Goal: Task Accomplishment & Management: Use online tool/utility

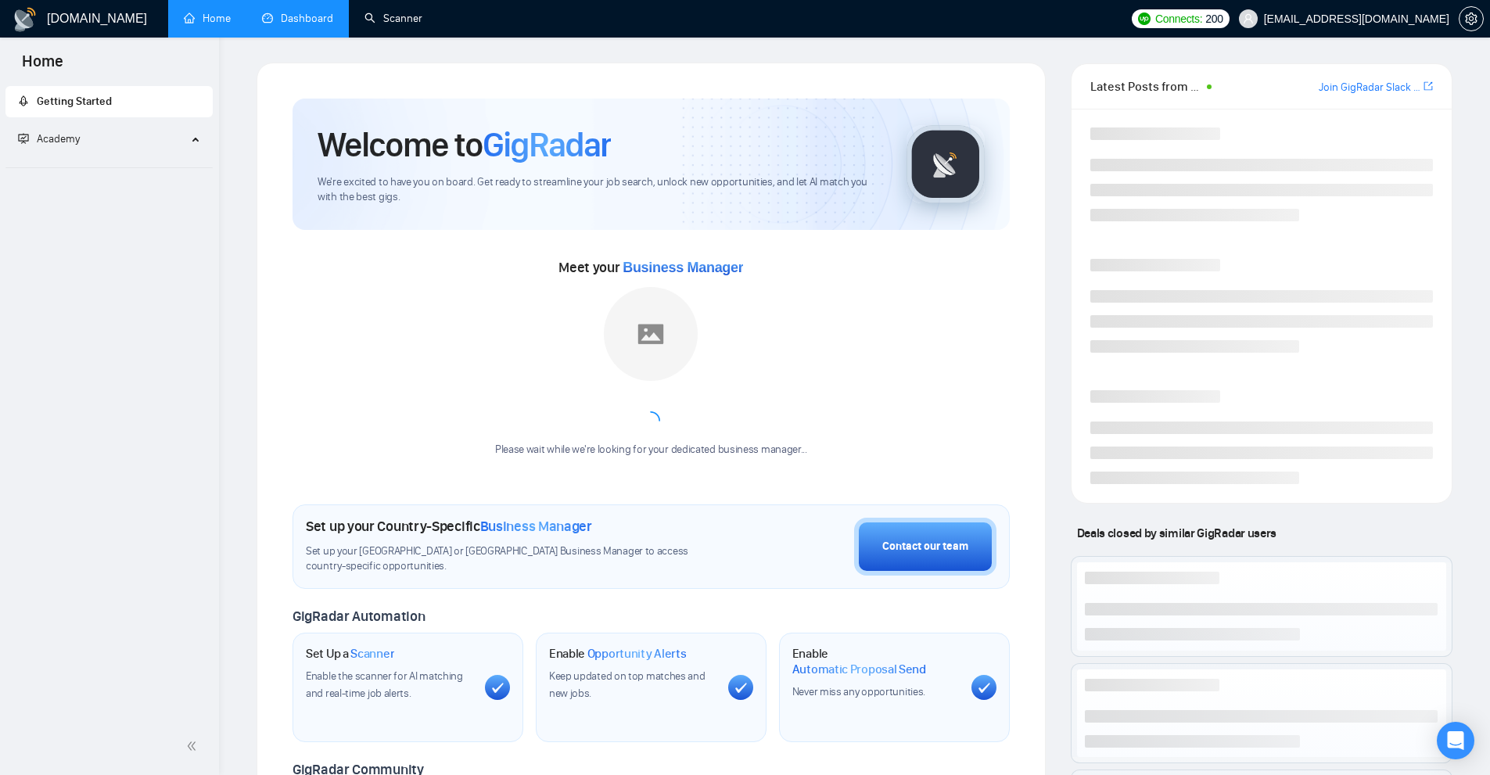
click at [319, 14] on link "Dashboard" at bounding box center [297, 18] width 71 height 13
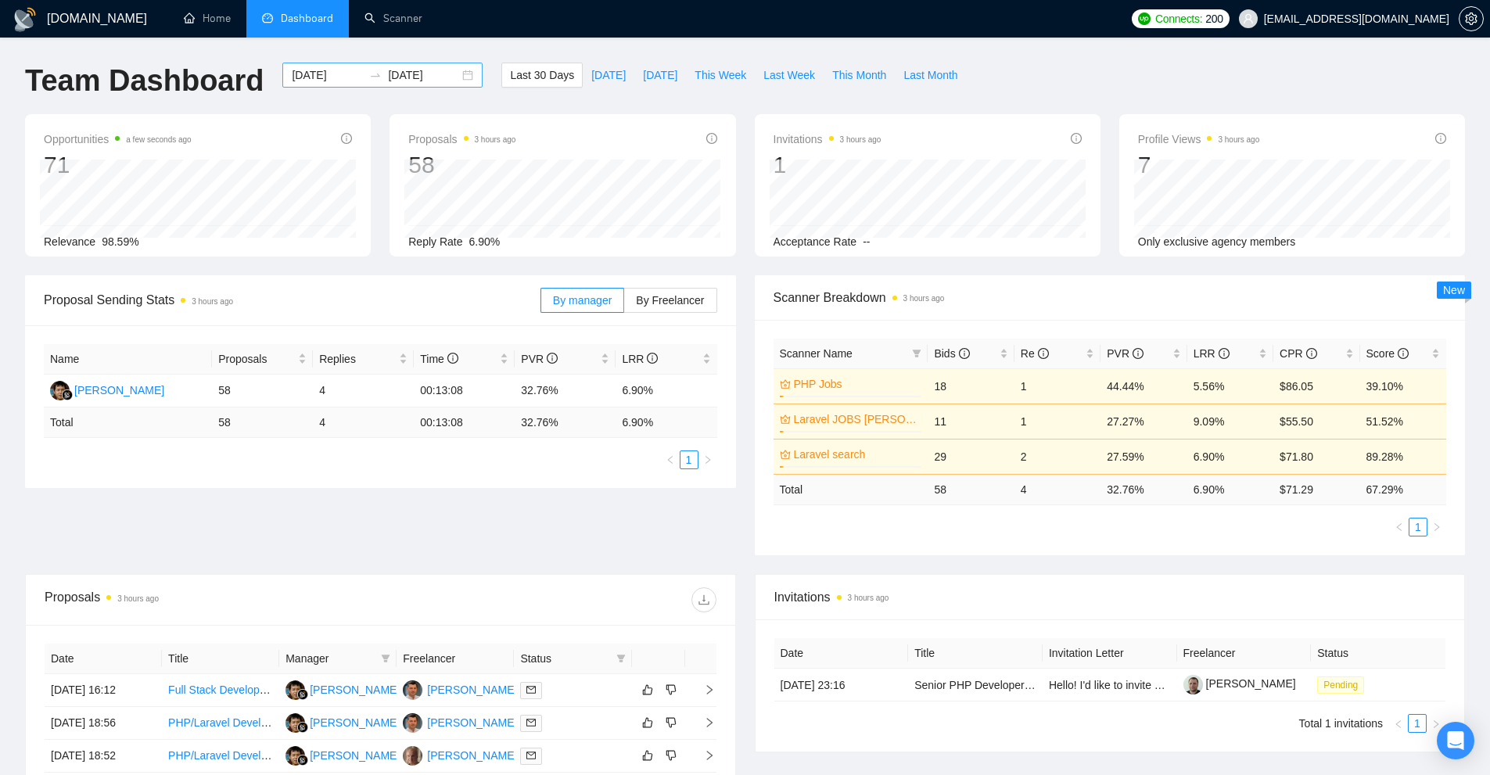
click at [307, 63] on div "[DATE] [DATE]" at bounding box center [382, 75] width 200 height 25
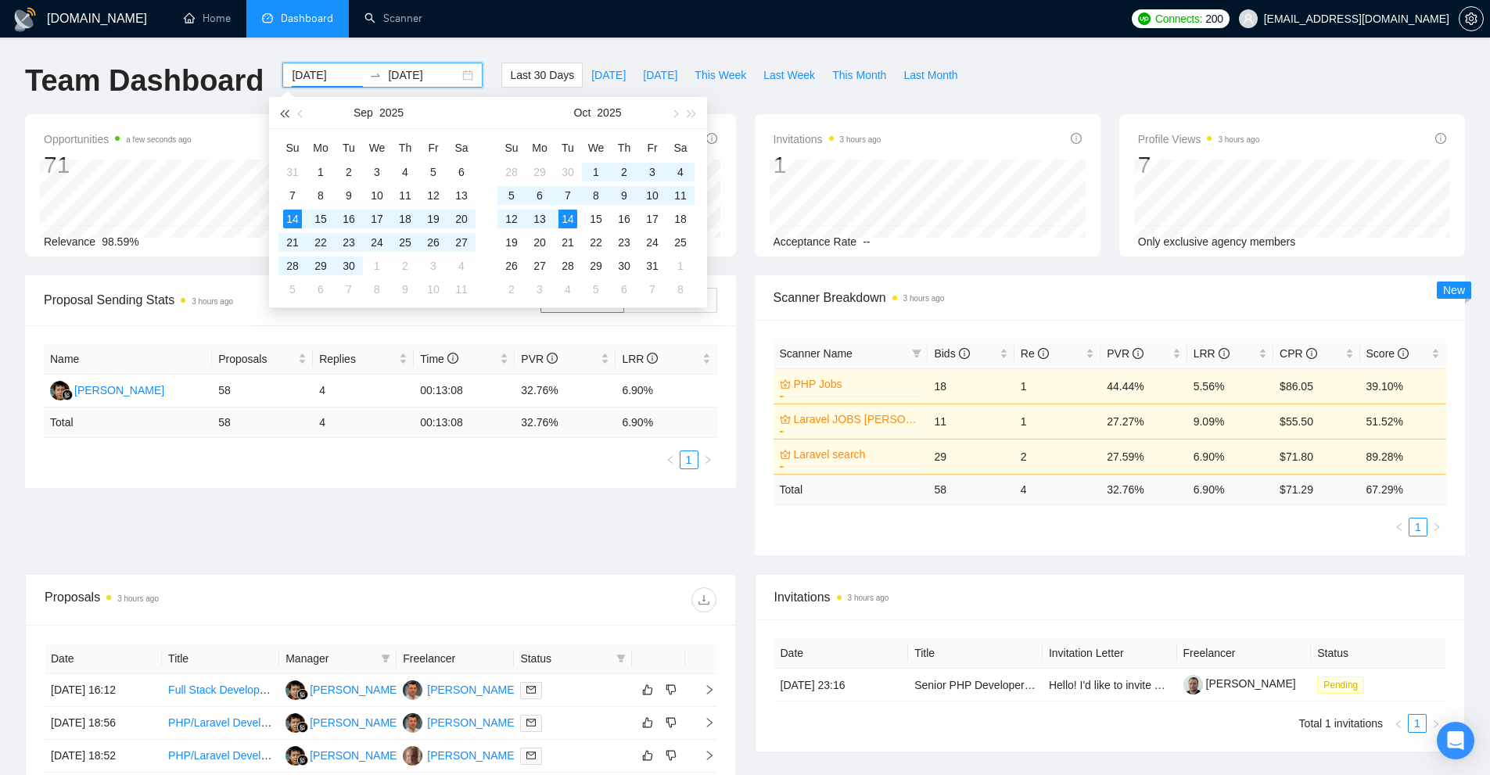
click at [282, 110] on button "button" at bounding box center [283, 112] width 17 height 31
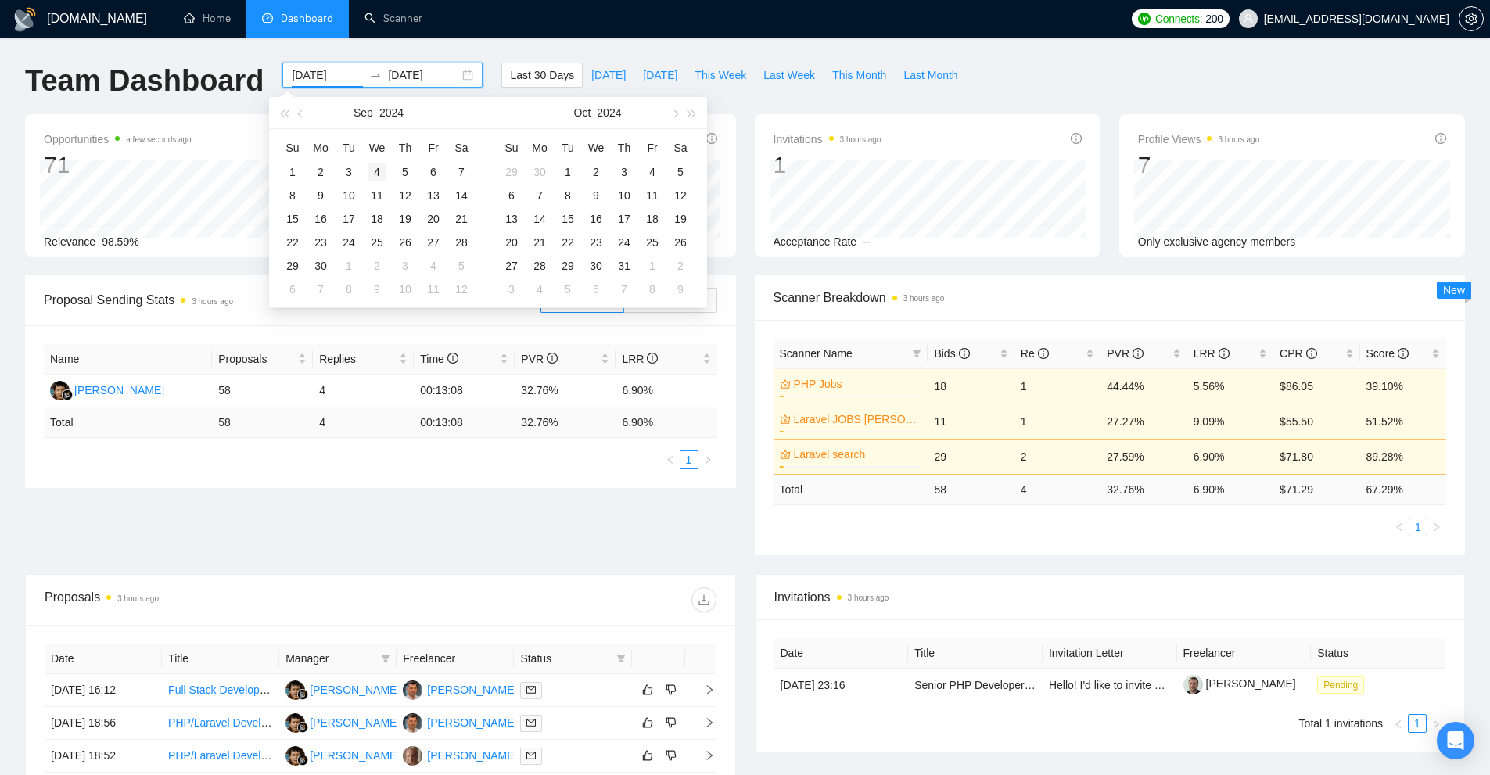
type input "[DATE]"
click at [365, 170] on td "4" at bounding box center [377, 171] width 28 height 23
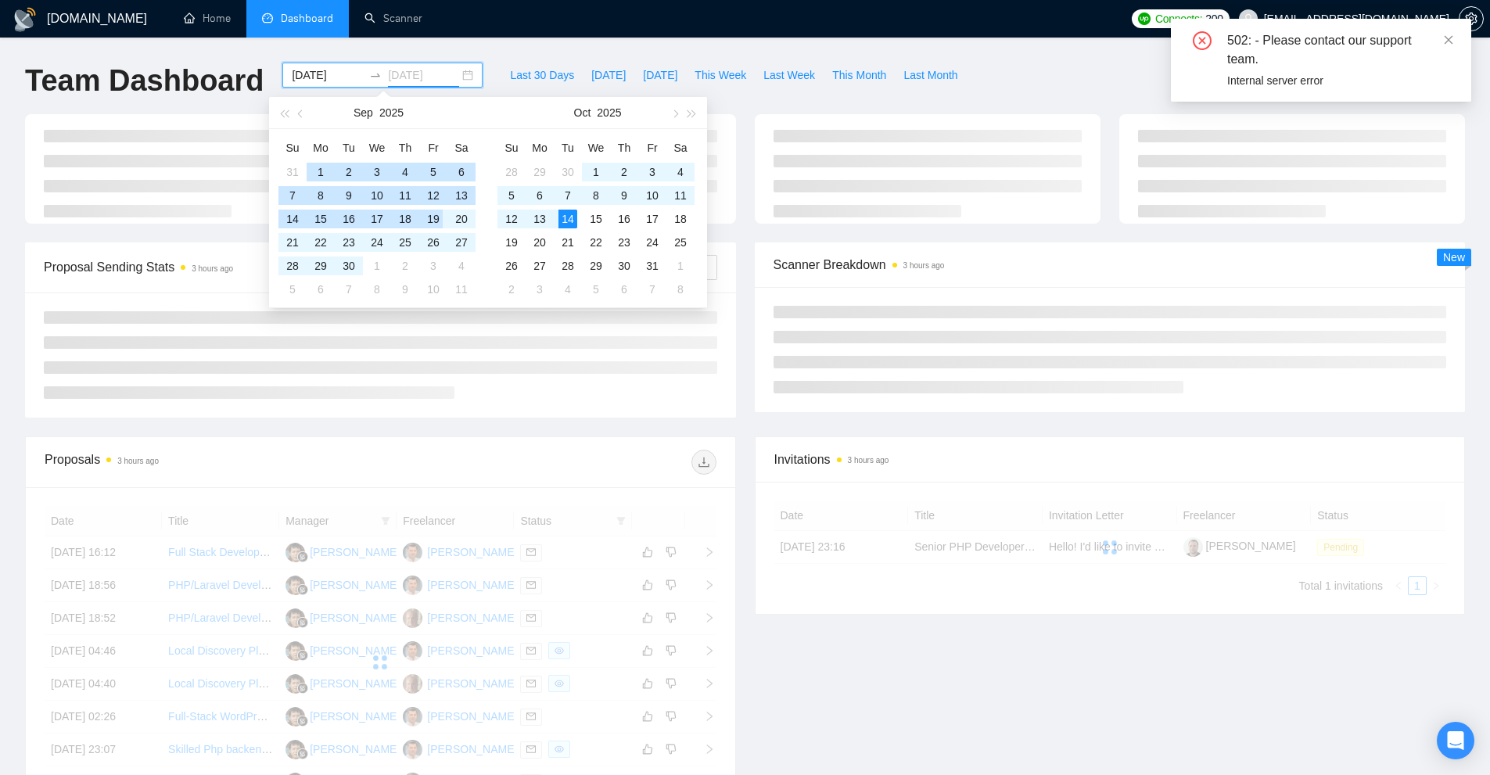
type input "[DATE]"
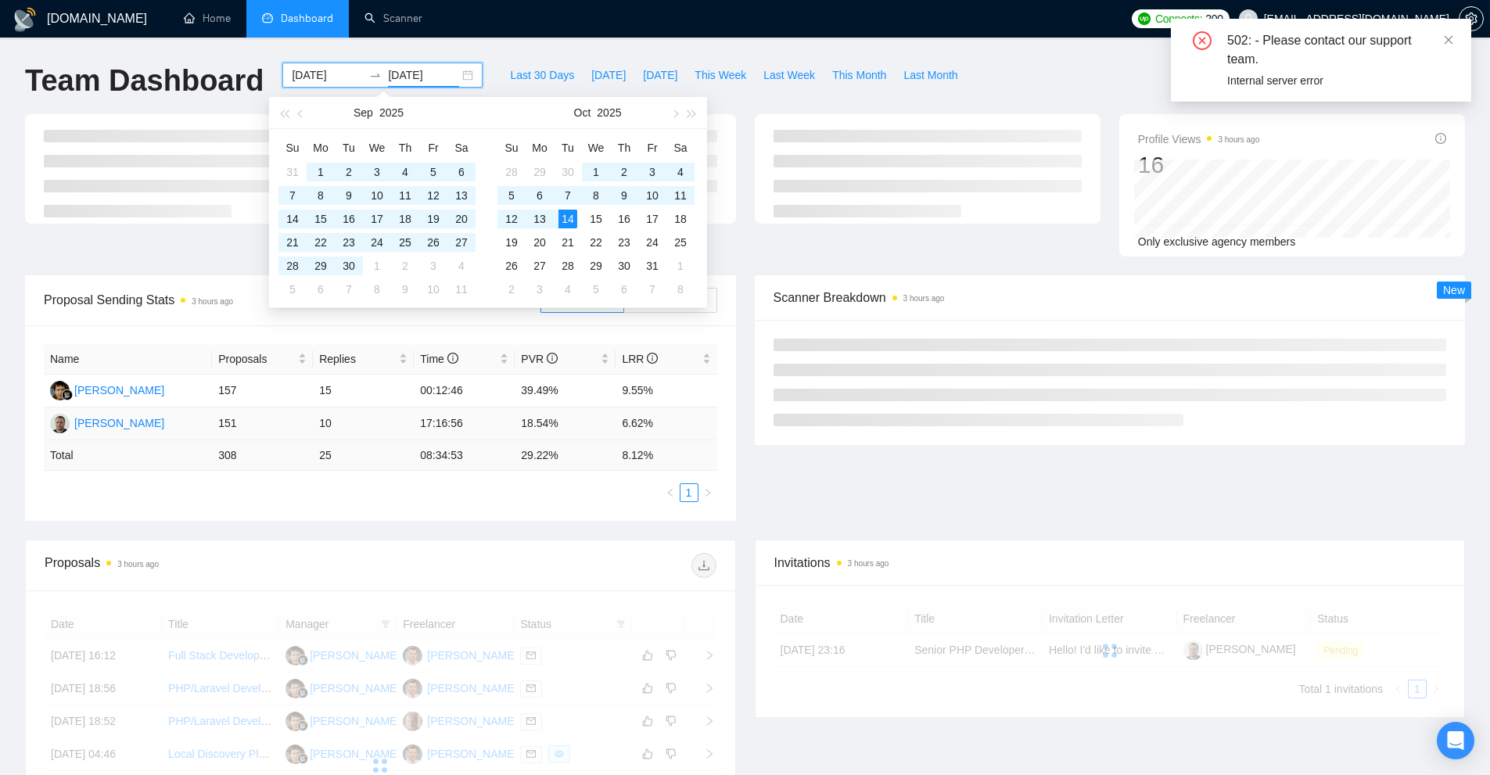
click at [658, 415] on td "6.62%" at bounding box center [666, 424] width 101 height 33
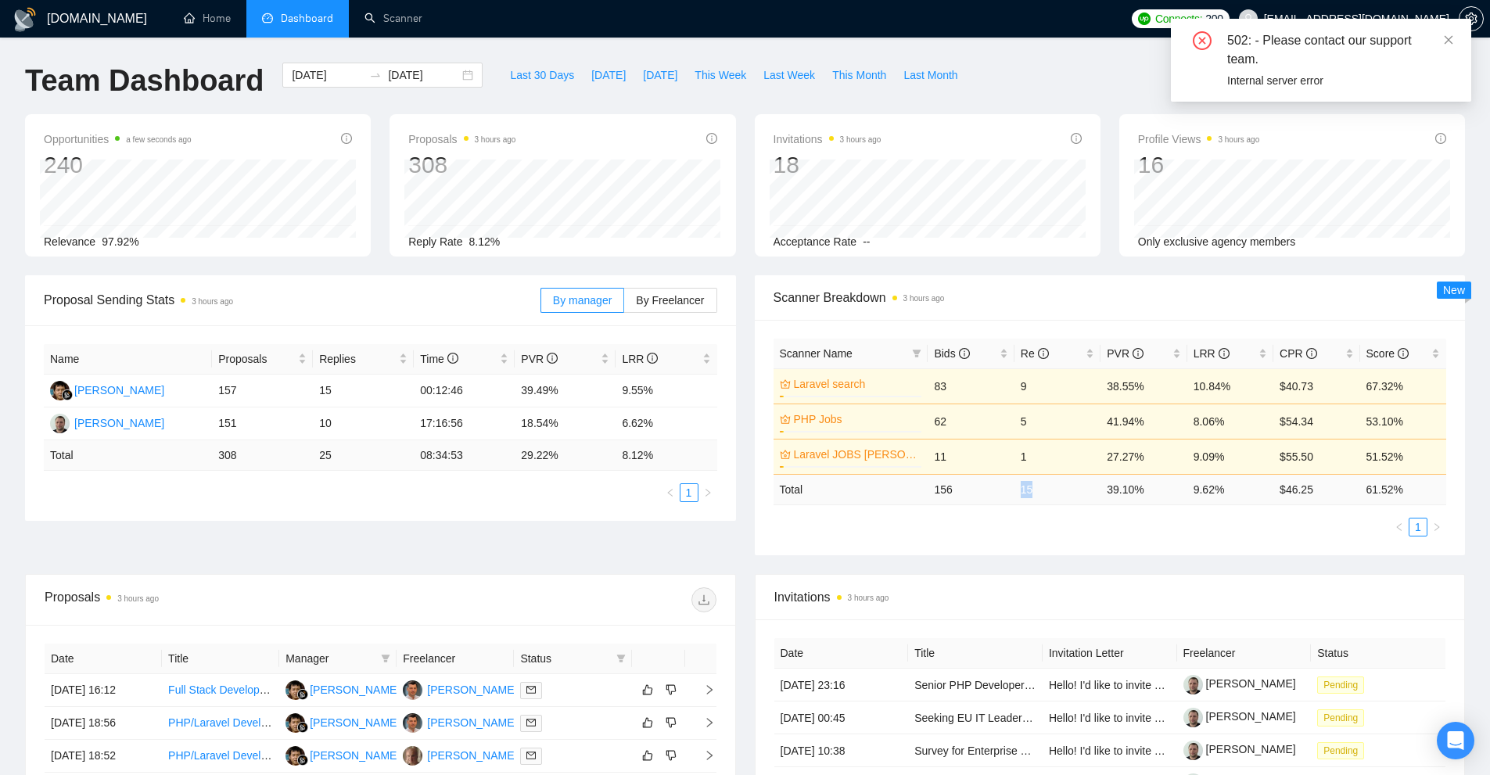
drag, startPoint x: 1030, startPoint y: 483, endPoint x: 985, endPoint y: 488, distance: 44.9
click at [985, 488] on tr "Total 156 15 39.10 % 9.62 % $ 46.25 61.52 %" at bounding box center [1111, 489] width 674 height 31
click at [983, 508] on div "Scanner Name Bids Re PVR LRR CPR Score Laravel search 3% 83 9 38.55% 10.84% $40…" at bounding box center [1111, 438] width 674 height 198
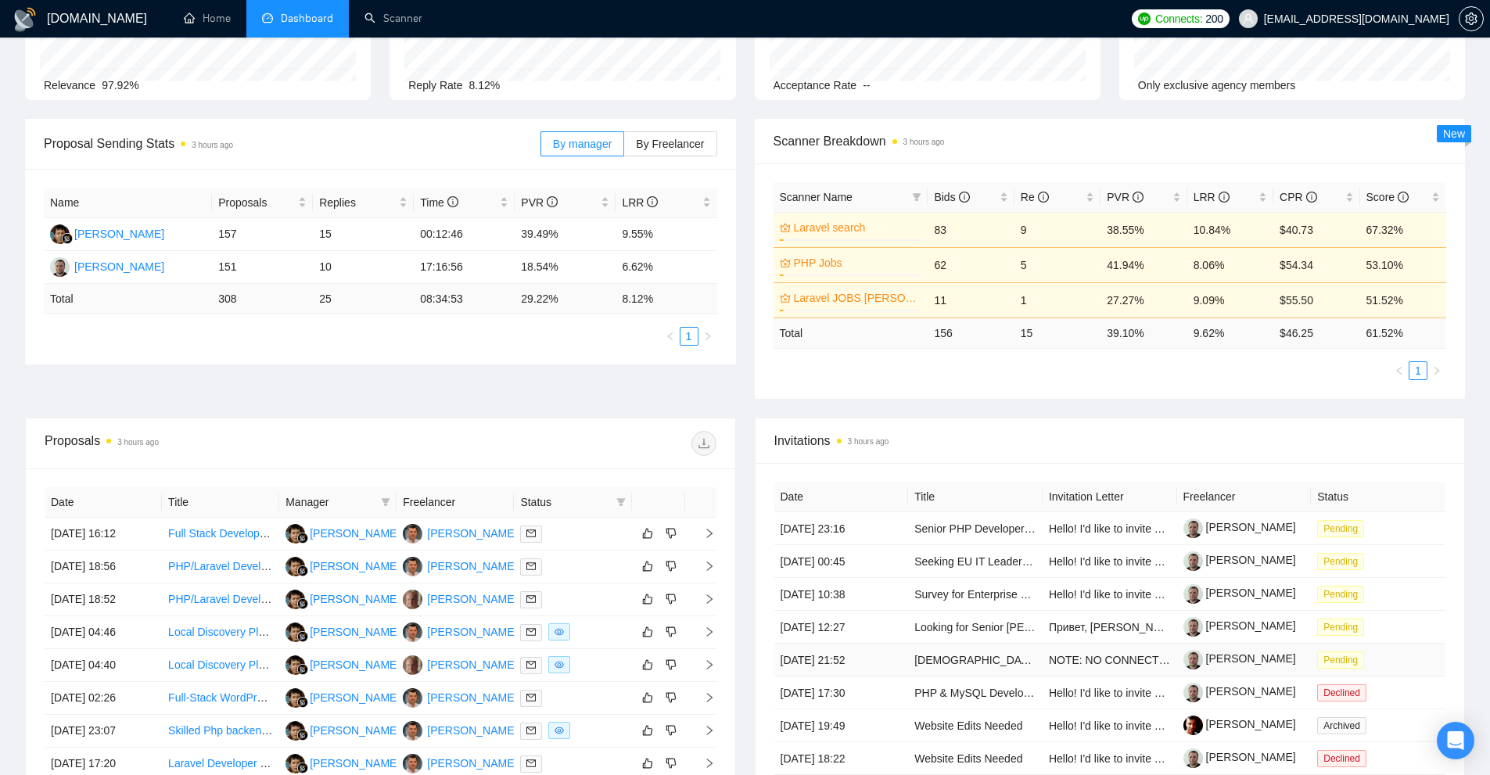
scroll to position [313, 0]
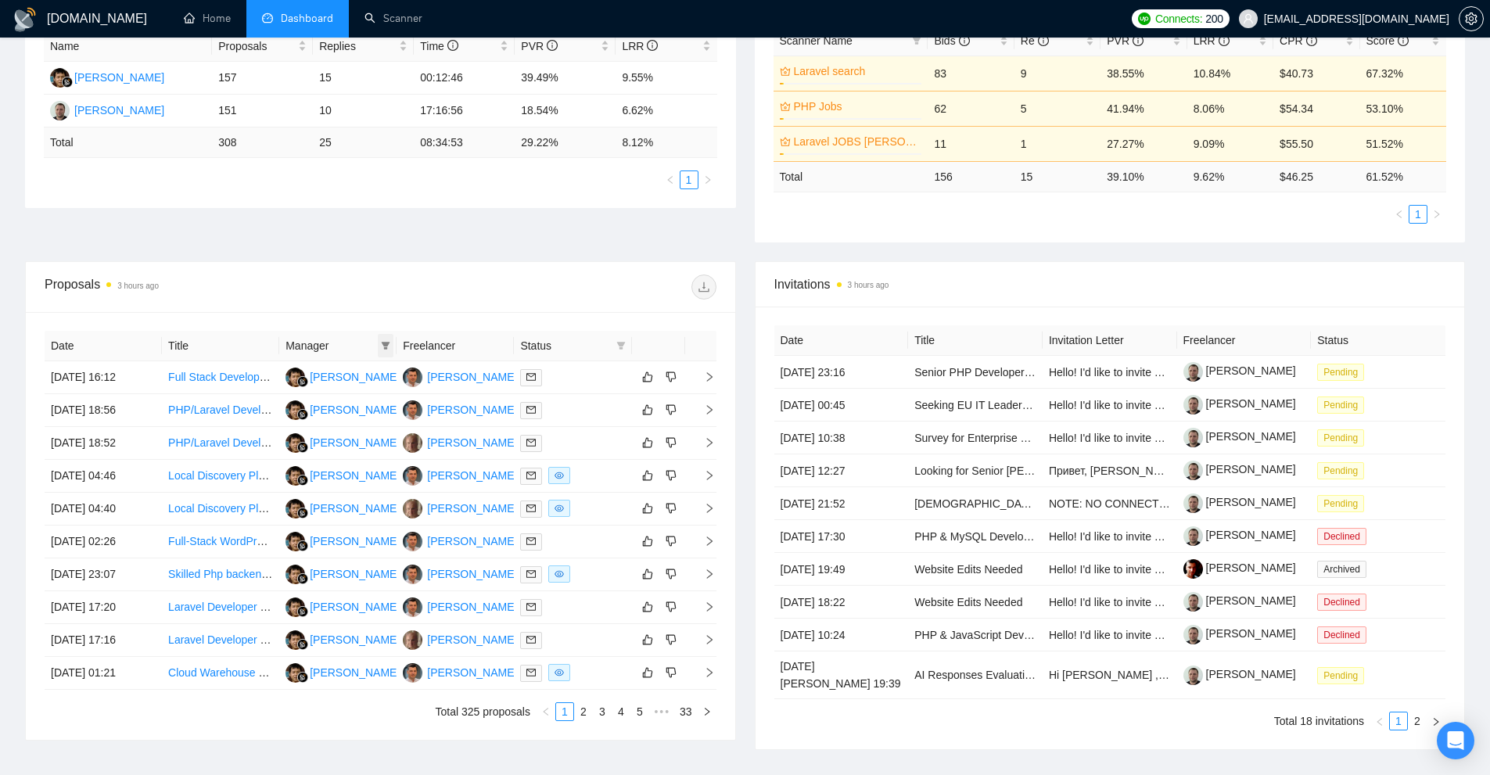
click at [386, 346] on icon "filter" at bounding box center [386, 346] width 9 height 8
click at [346, 396] on span "[PERSON_NAME]" at bounding box center [373, 400] width 90 height 13
checkbox input "true"
click at [399, 430] on span "OK" at bounding box center [407, 431] width 16 height 17
